Goal: Check status: Check status

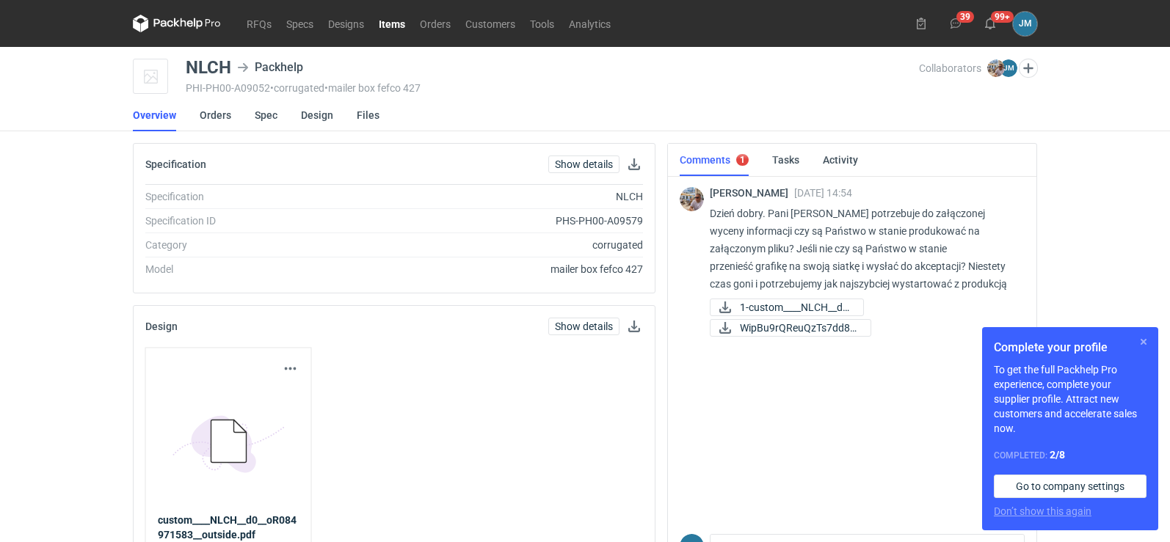
click at [1143, 346] on button "button" at bounding box center [1143, 342] width 18 height 18
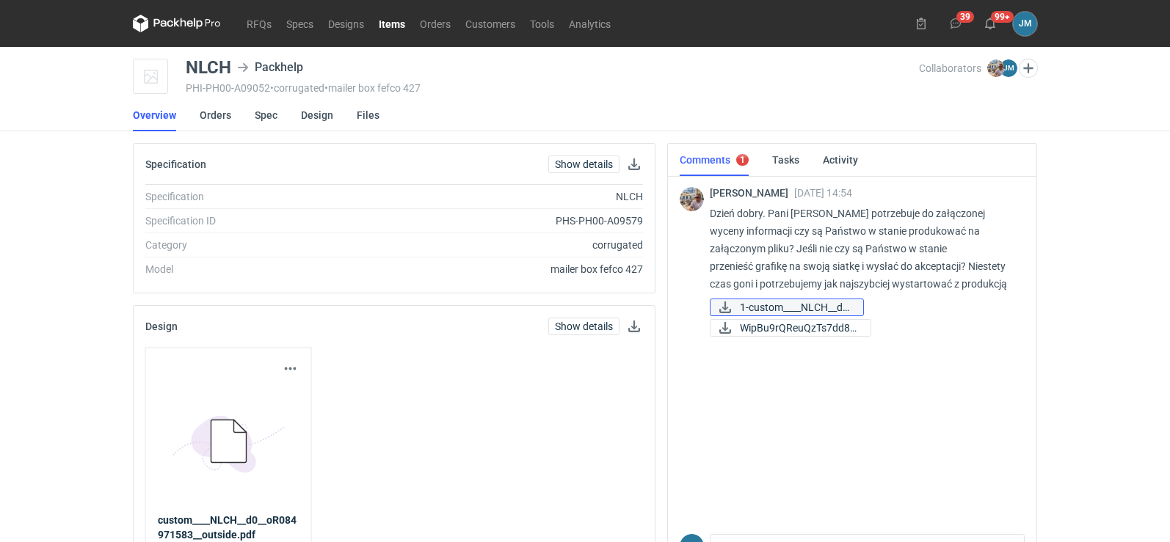
click at [778, 310] on span "1-custom____NLCH__d0..." at bounding box center [796, 307] width 112 height 16
click at [761, 328] on span "WipBu9rQReuQzTs7dd8q..." at bounding box center [799, 328] width 119 height 16
click at [190, 25] on icon at bounding box center [177, 24] width 88 height 18
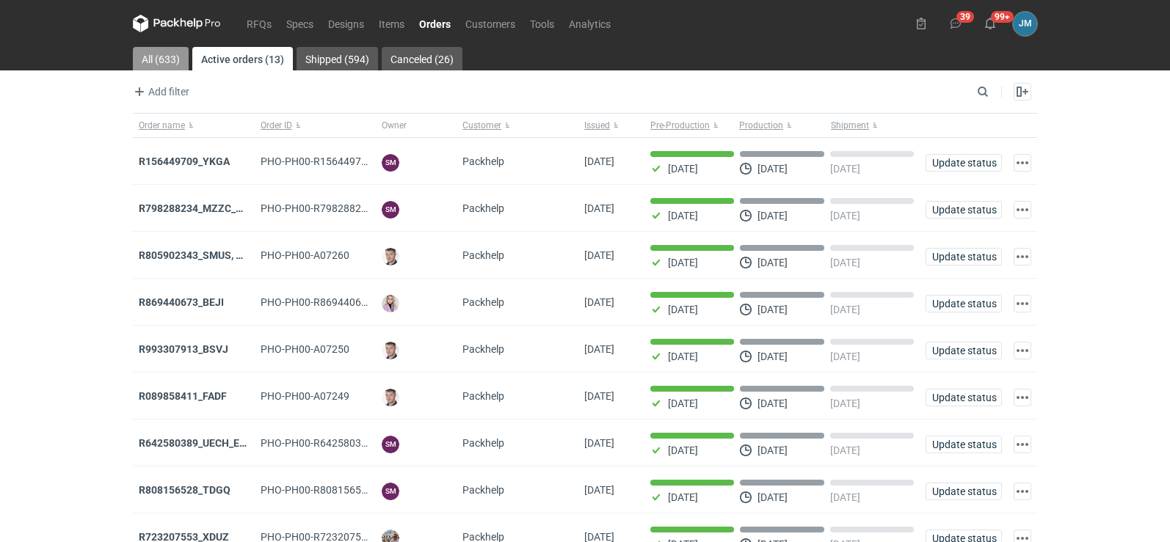
click at [164, 56] on link "All (633)" at bounding box center [161, 58] width 56 height 23
click at [985, 87] on input "Search" at bounding box center [918, 92] width 145 height 18
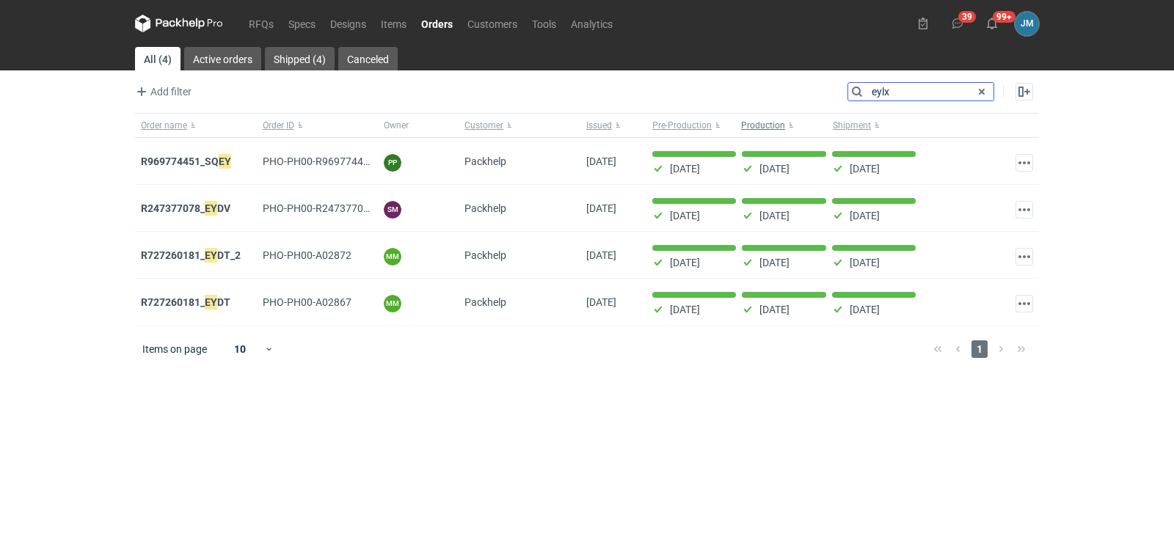
type input "eylx"
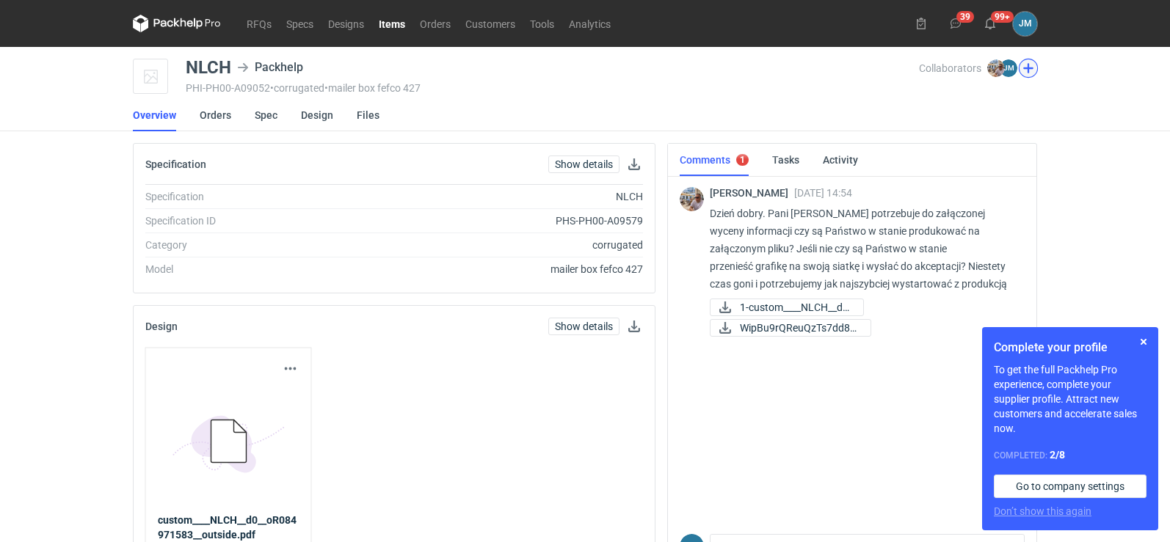
click at [1031, 73] on button "button" at bounding box center [1027, 68] width 19 height 19
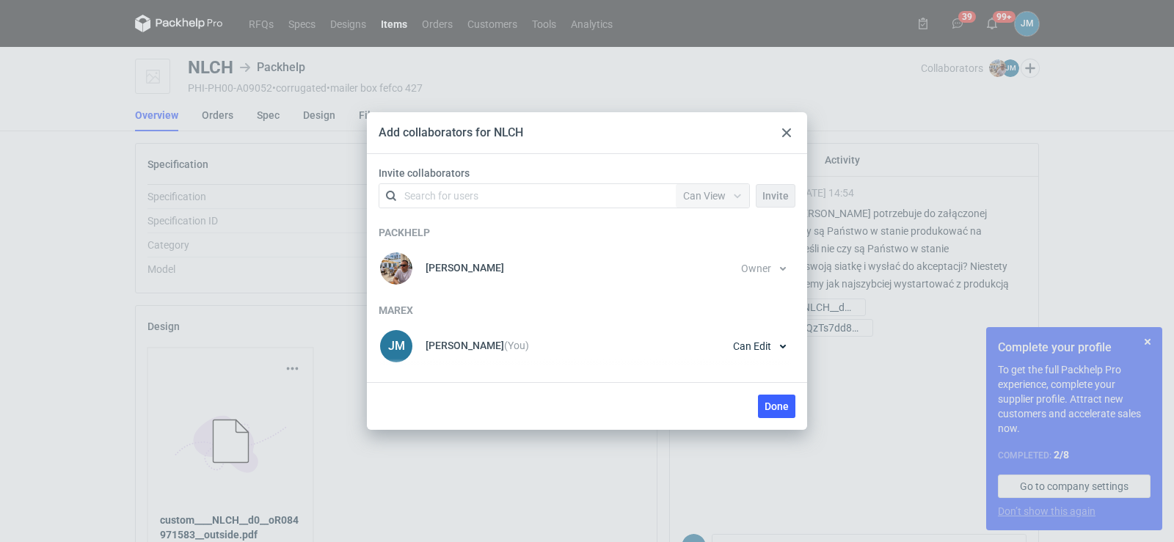
click at [781, 130] on div at bounding box center [787, 133] width 18 height 18
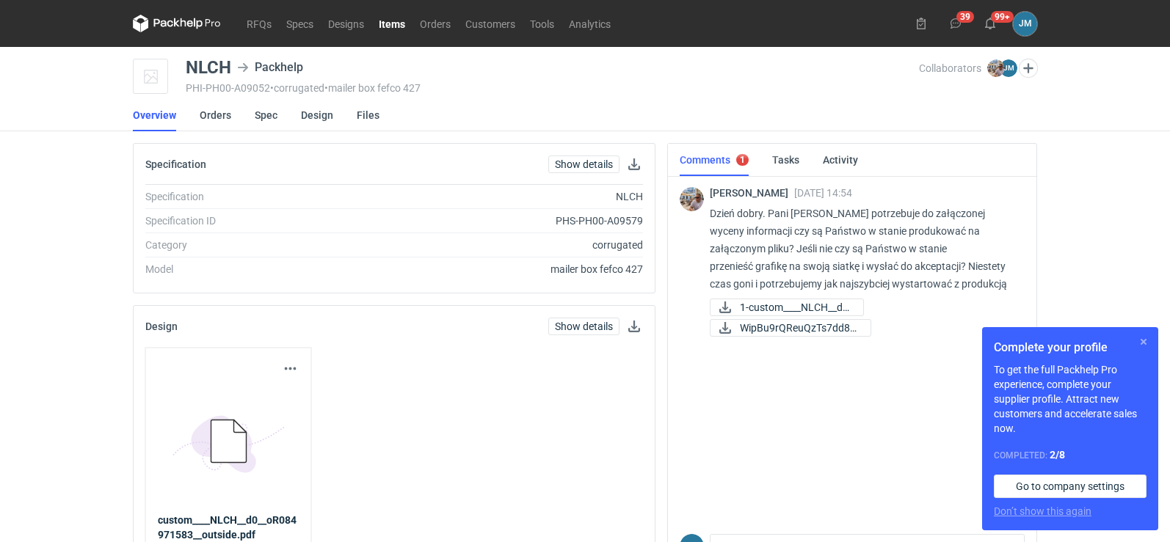
click at [1145, 346] on button "button" at bounding box center [1143, 342] width 18 height 18
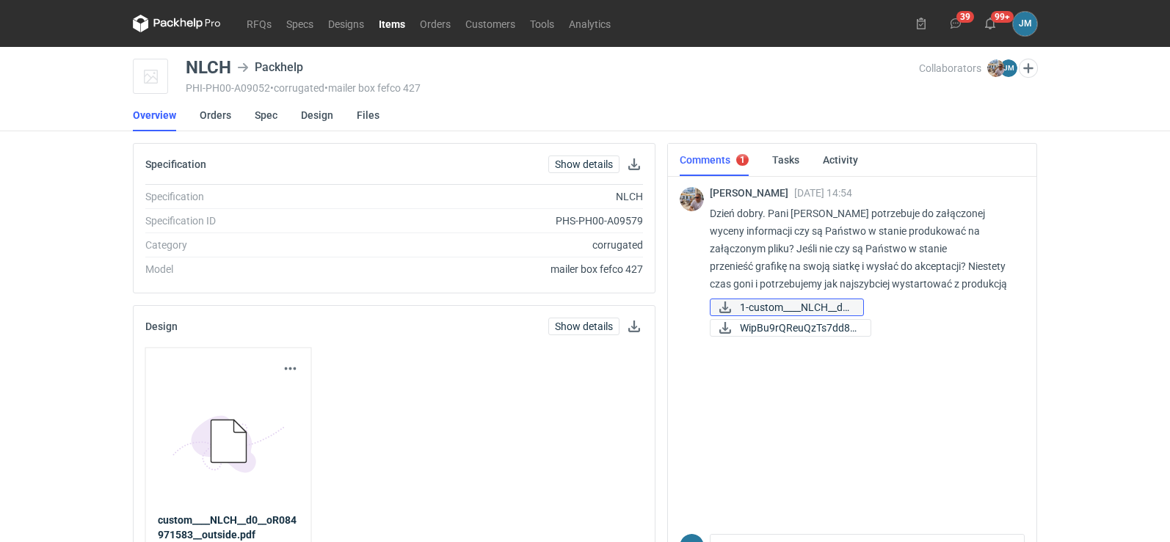
click at [801, 305] on span "1-custom____NLCH__d0..." at bounding box center [796, 307] width 112 height 16
click at [806, 324] on span "WipBu9rQReuQzTs7dd8q..." at bounding box center [799, 328] width 119 height 16
click at [764, 311] on span "1-custom____NLCH__d0..." at bounding box center [796, 307] width 112 height 16
click at [764, 336] on span "WipBu9rQReuQzTs7dd8q..." at bounding box center [799, 328] width 119 height 16
click at [192, 25] on icon at bounding box center [190, 24] width 6 height 7
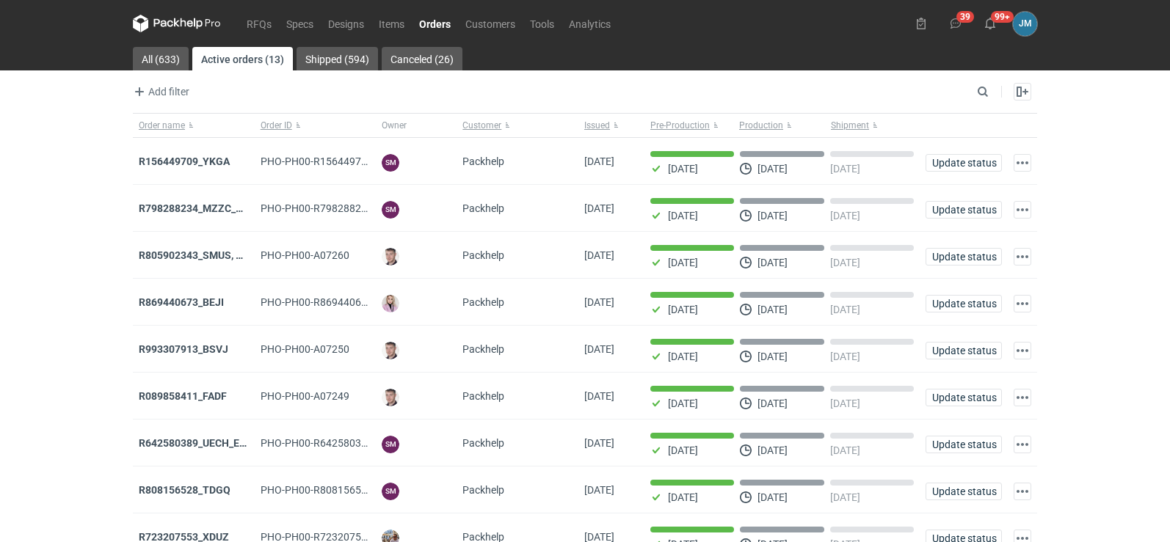
click at [157, 21] on icon at bounding box center [177, 24] width 88 height 18
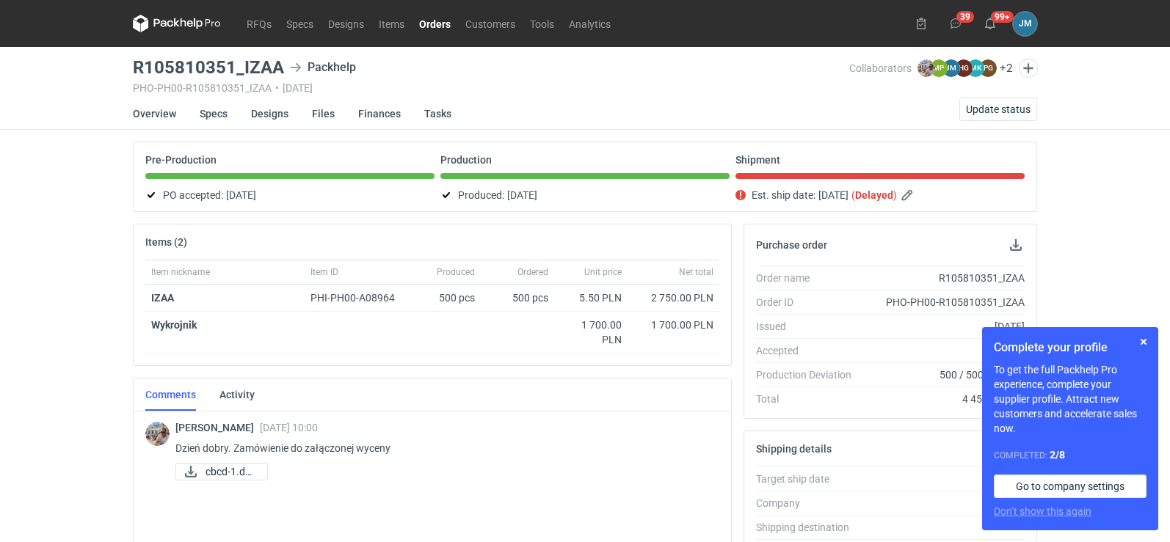
click at [166, 28] on icon at bounding box center [177, 24] width 88 height 18
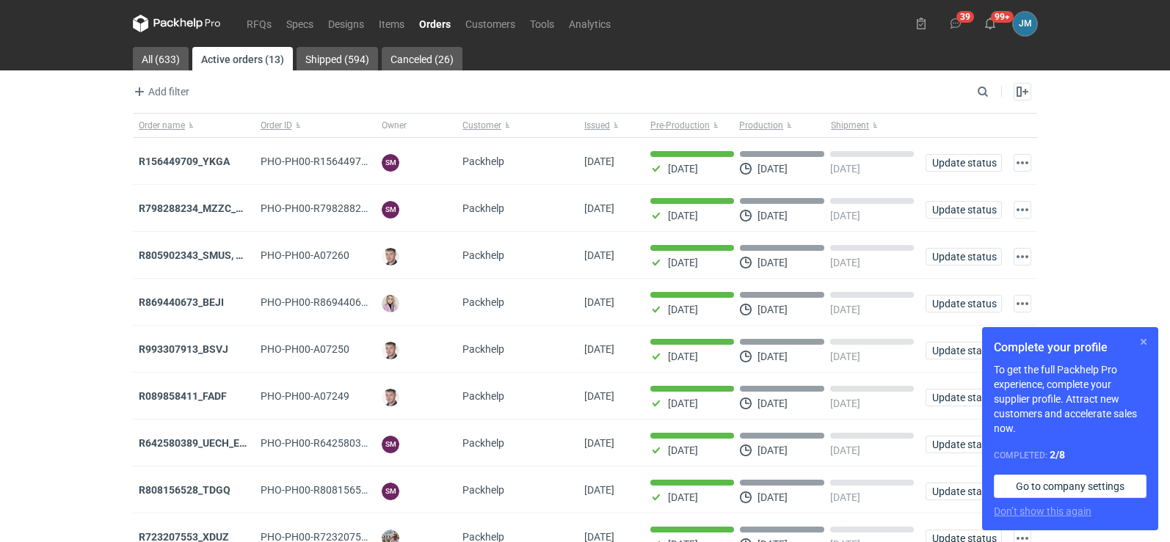
click at [1138, 346] on button "button" at bounding box center [1143, 342] width 18 height 18
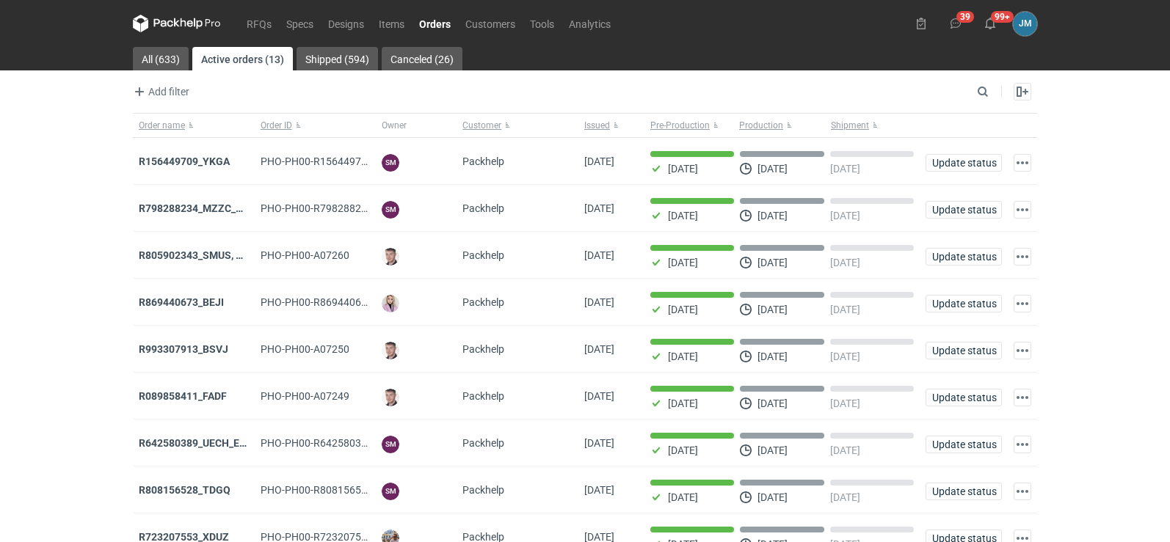
click at [169, 28] on icon at bounding box center [177, 24] width 88 height 18
click at [183, 164] on strong "R156449709_YKGA" at bounding box center [184, 162] width 91 height 12
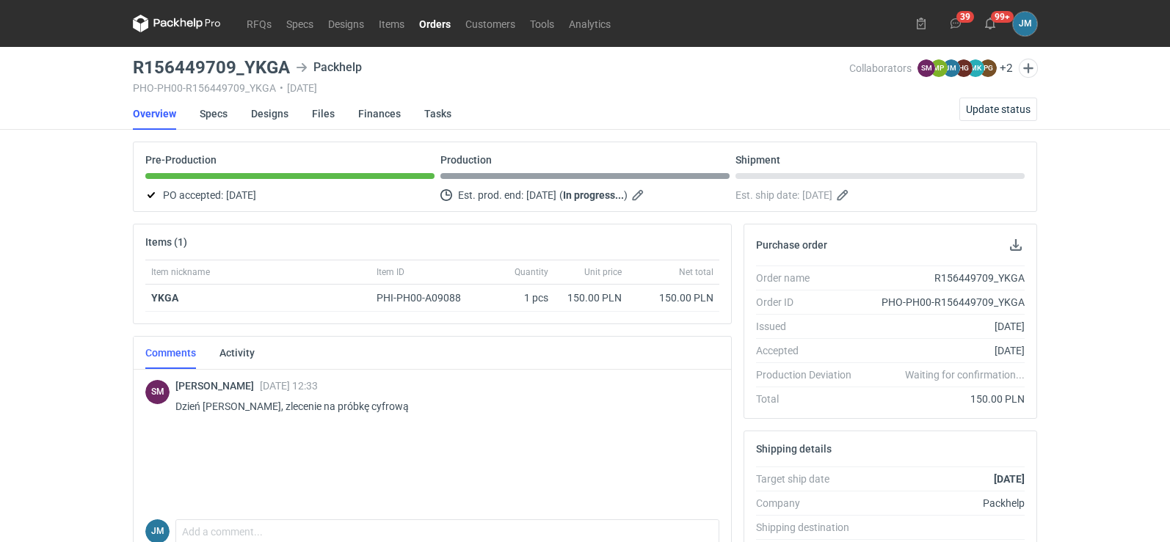
click at [196, 29] on icon at bounding box center [177, 24] width 88 height 18
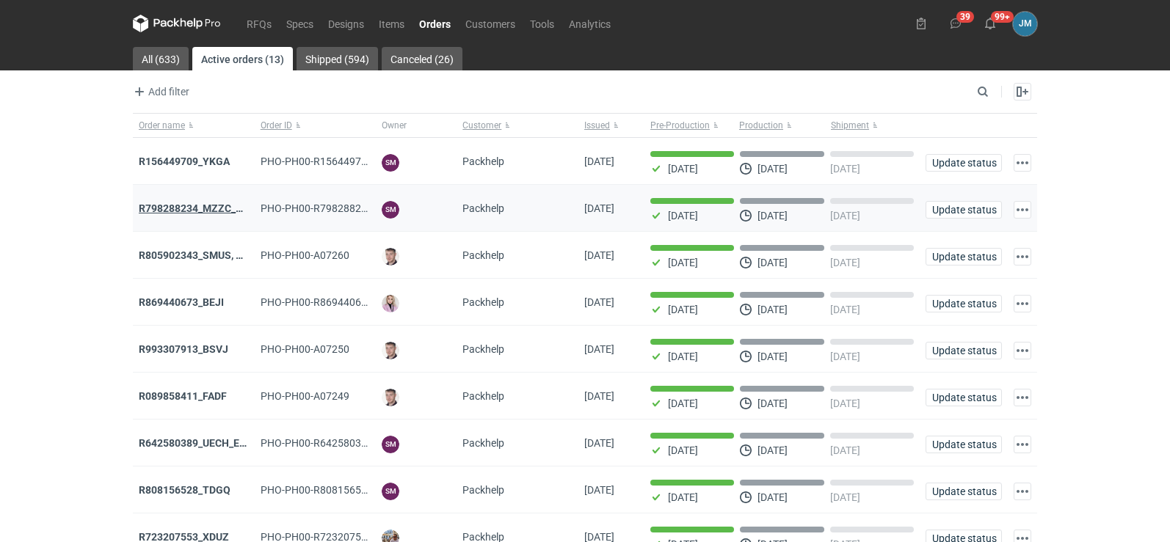
click at [169, 213] on strong "R798288234_MZZC_YZOD" at bounding box center [201, 209] width 124 height 12
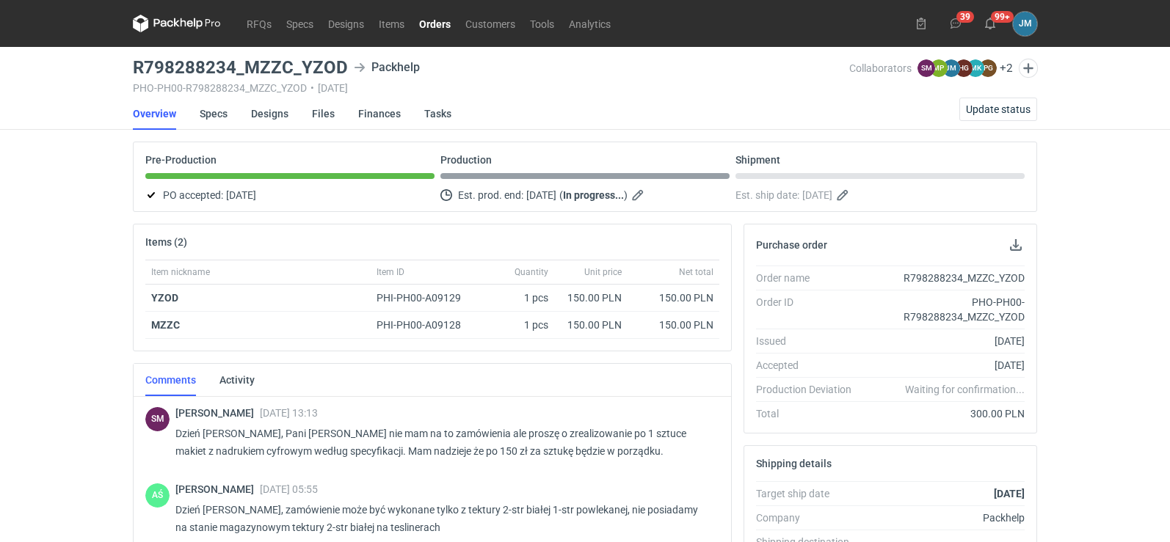
click at [163, 32] on icon at bounding box center [177, 24] width 88 height 18
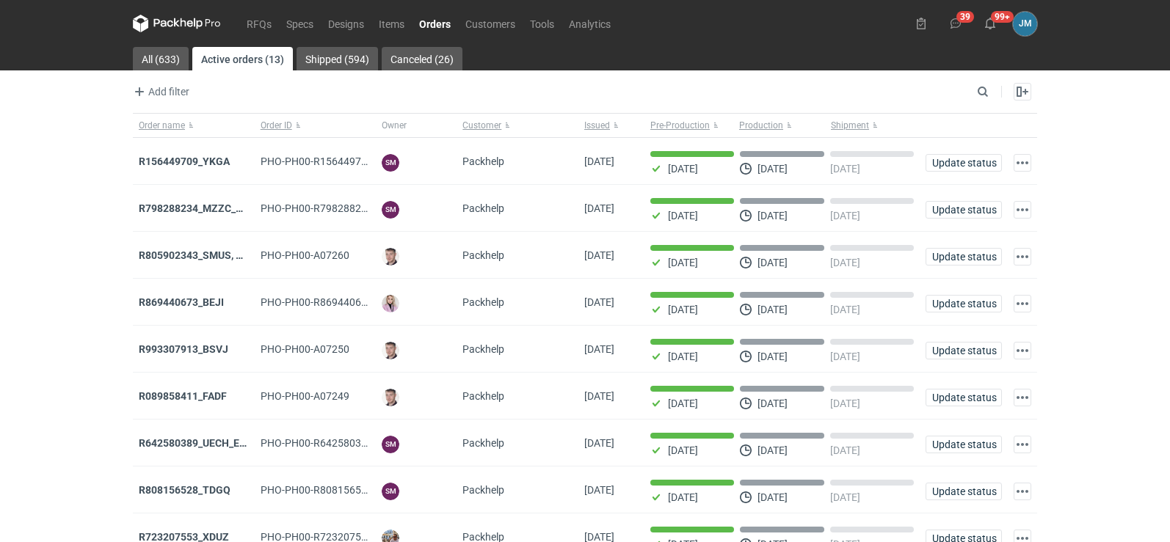
click at [158, 28] on icon at bounding box center [177, 24] width 88 height 18
